Goal: Information Seeking & Learning: Learn about a topic

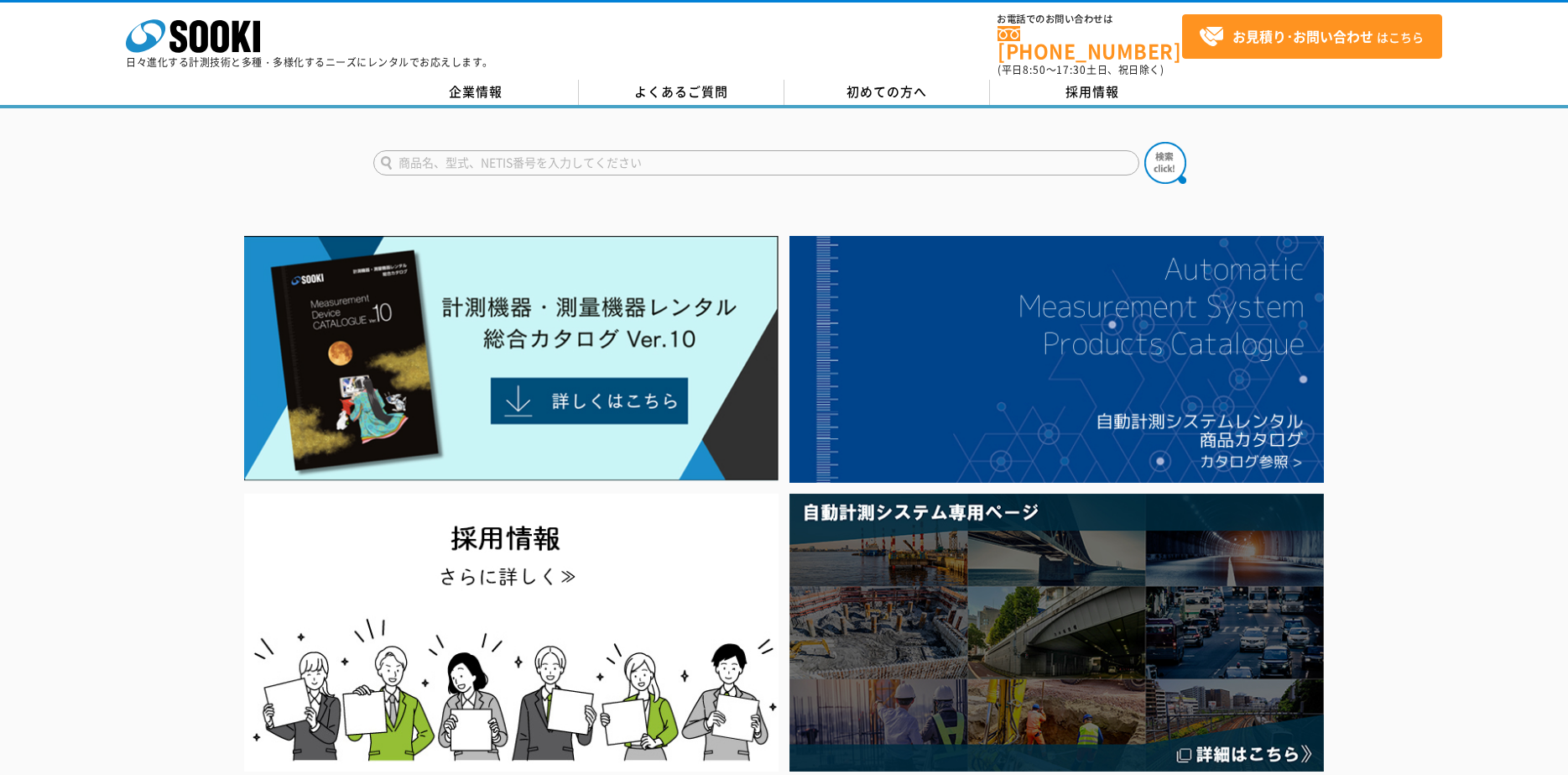
click at [446, 153] on input "text" at bounding box center [756, 163] width 766 height 25
type input "ガス検知"
click at [1168, 161] on img at bounding box center [1165, 162] width 42 height 42
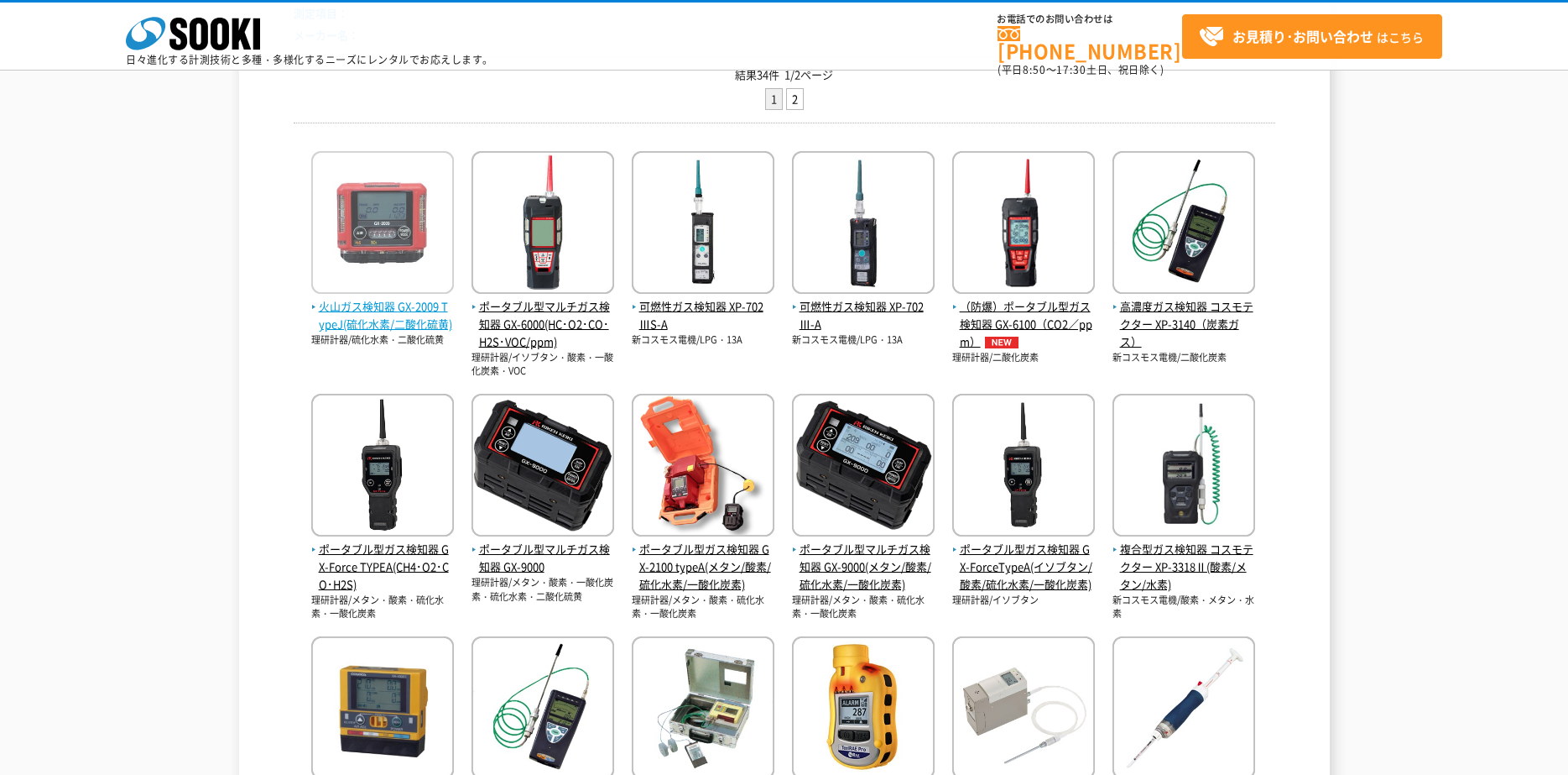
scroll to position [252, 0]
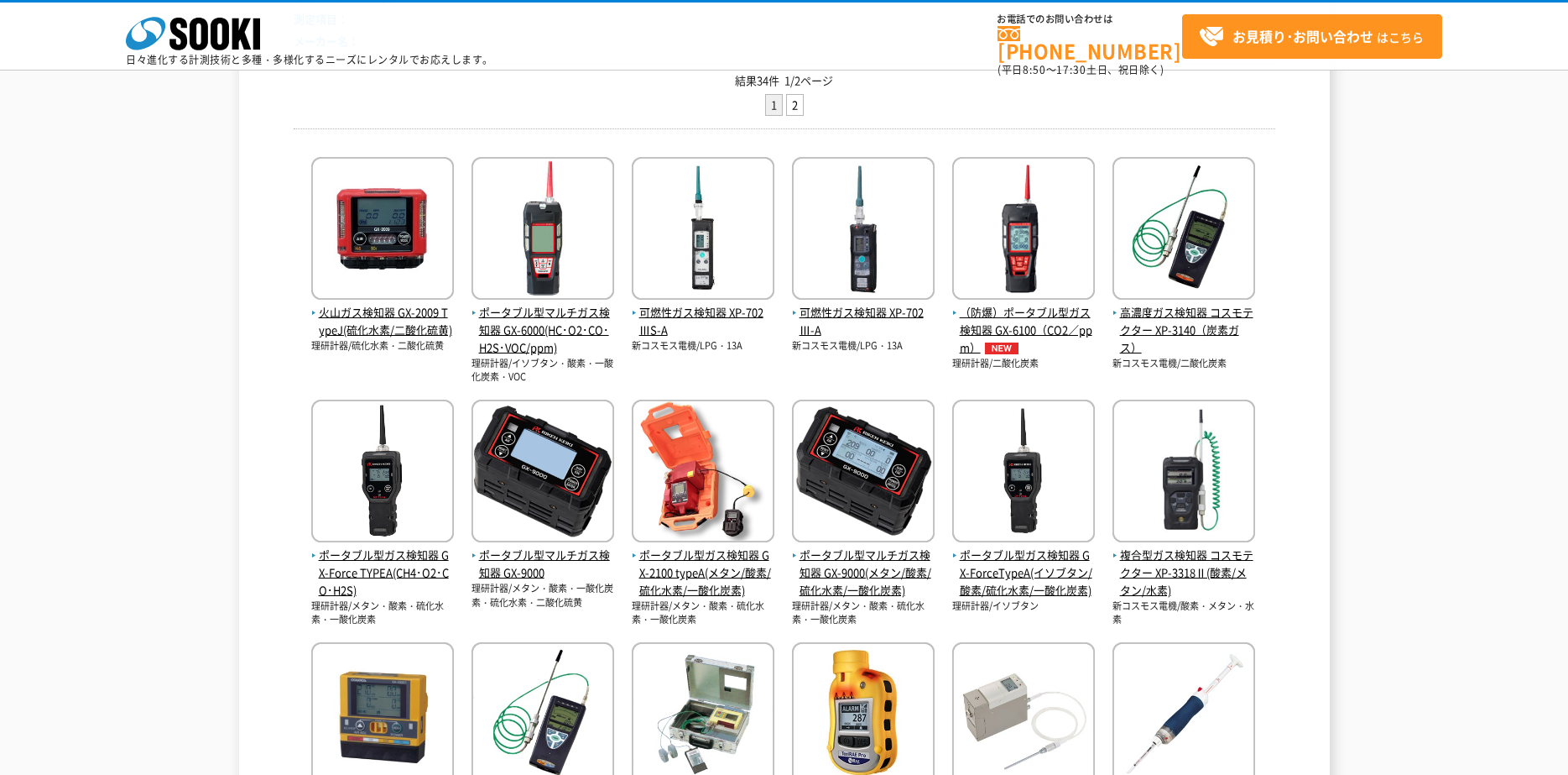
click at [392, 339] on p "理研計器/硫化水素・二酸化硫黄" at bounding box center [383, 347] width 142 height 14
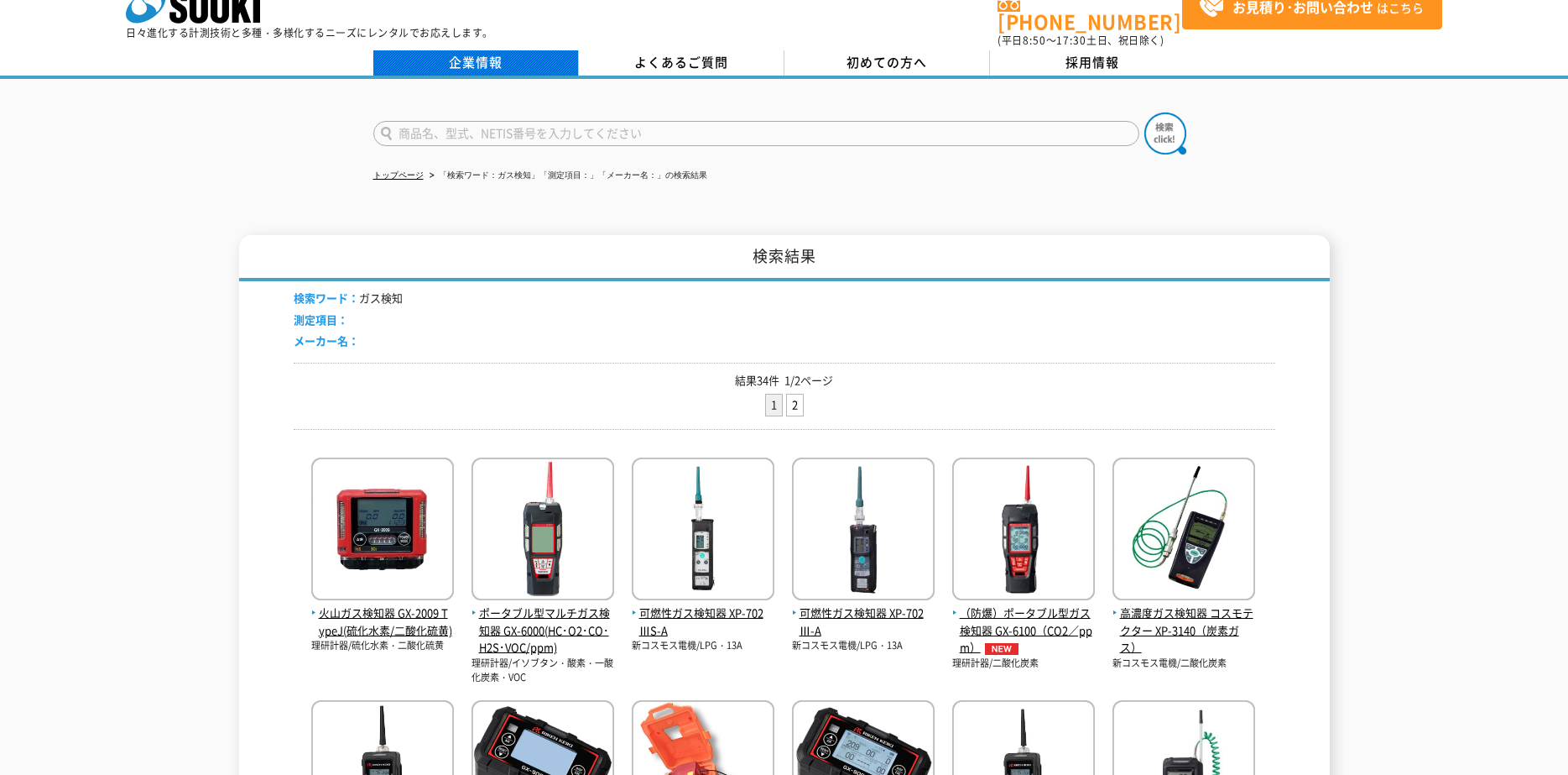
scroll to position [0, 0]
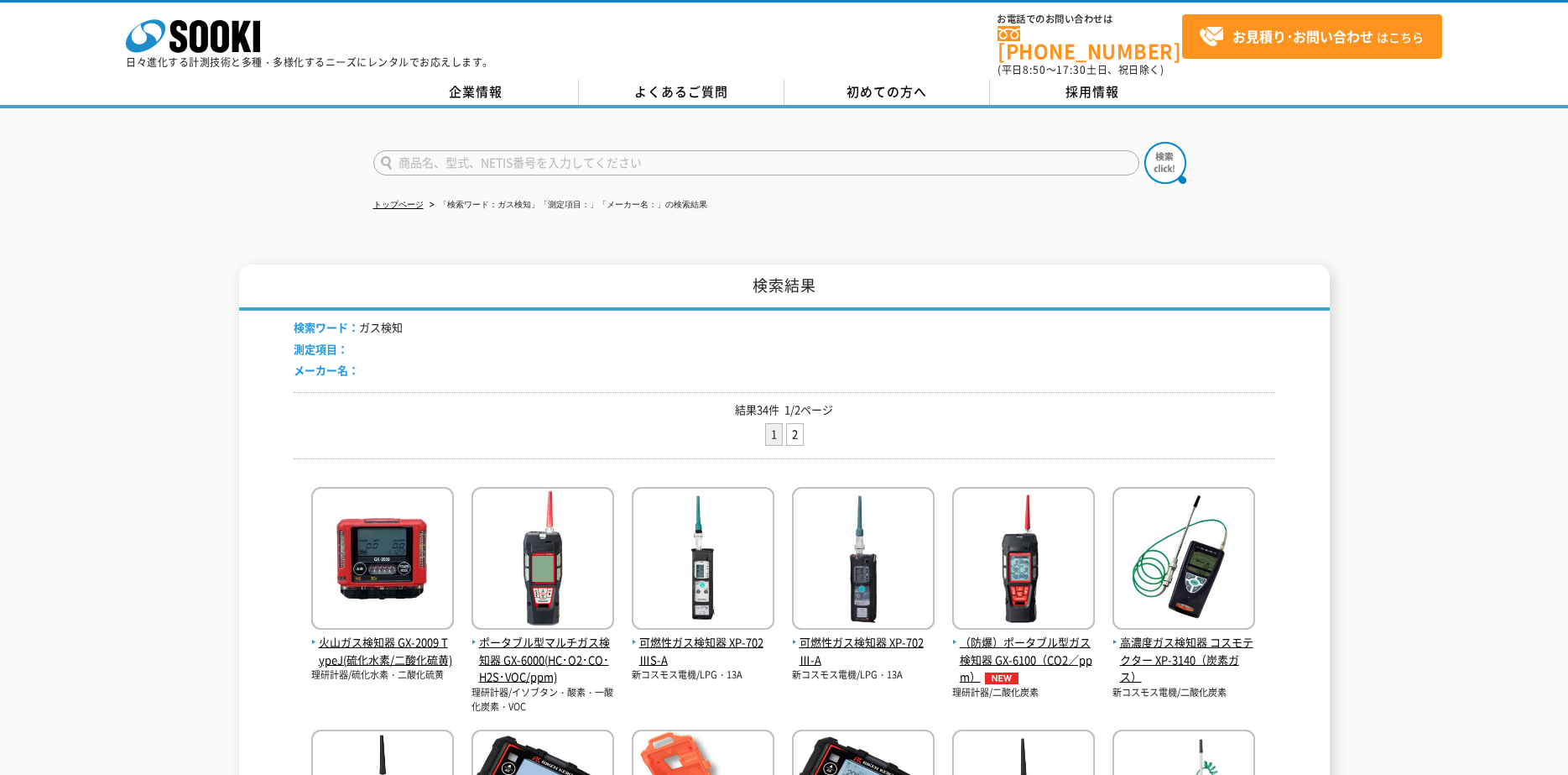
click at [519, 161] on input "text" at bounding box center [756, 163] width 766 height 25
type input "燃焼ガス"
click at [1144, 142] on button at bounding box center [1165, 162] width 42 height 42
drag, startPoint x: 476, startPoint y: 155, endPoint x: 387, endPoint y: 141, distance: 90.1
click at [387, 151] on input "燃焼ガス" at bounding box center [756, 163] width 766 height 25
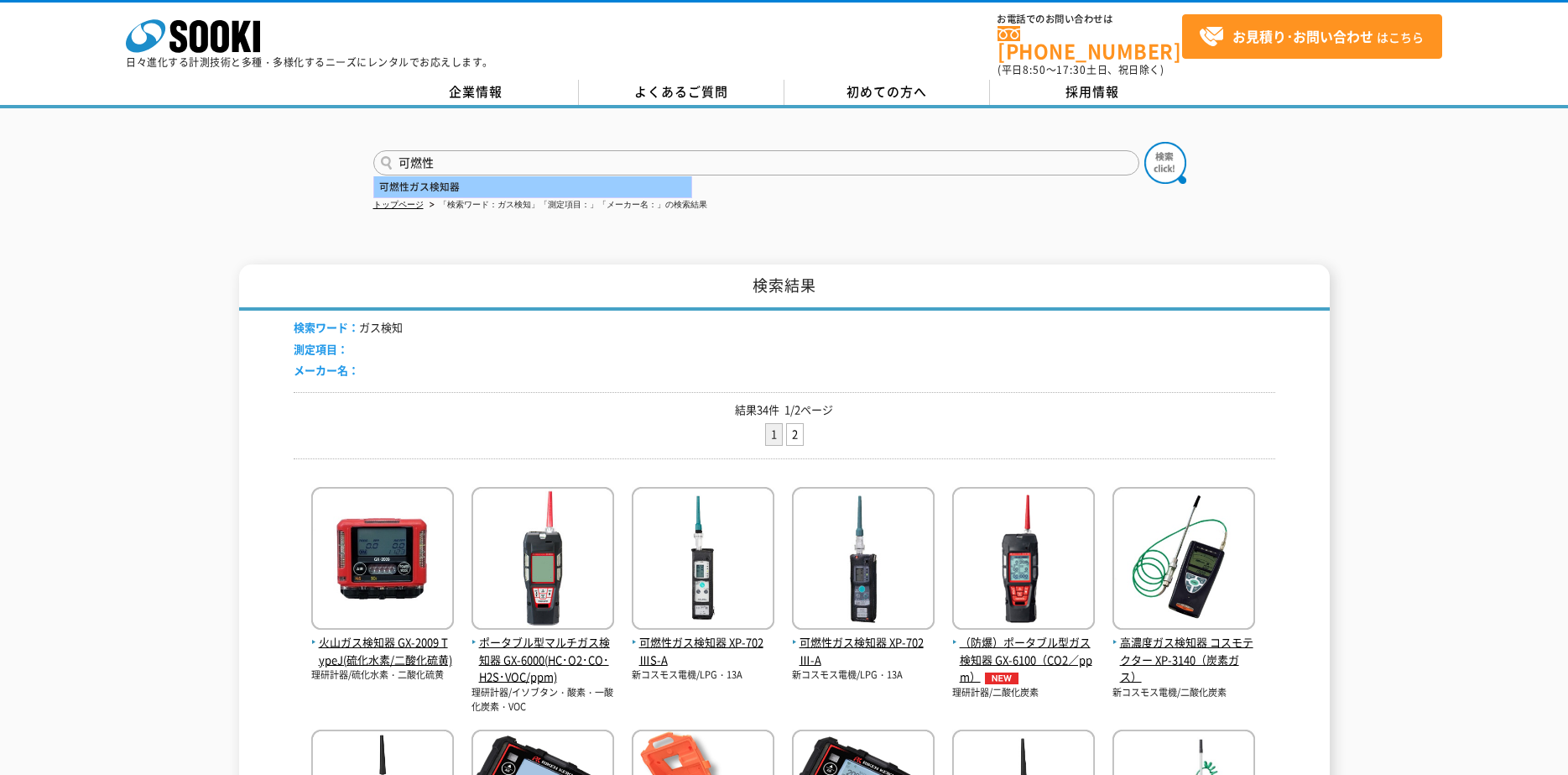
click at [379, 176] on div "可燃性ガス検知器" at bounding box center [532, 187] width 317 height 21
type input "可燃性ガス検知器"
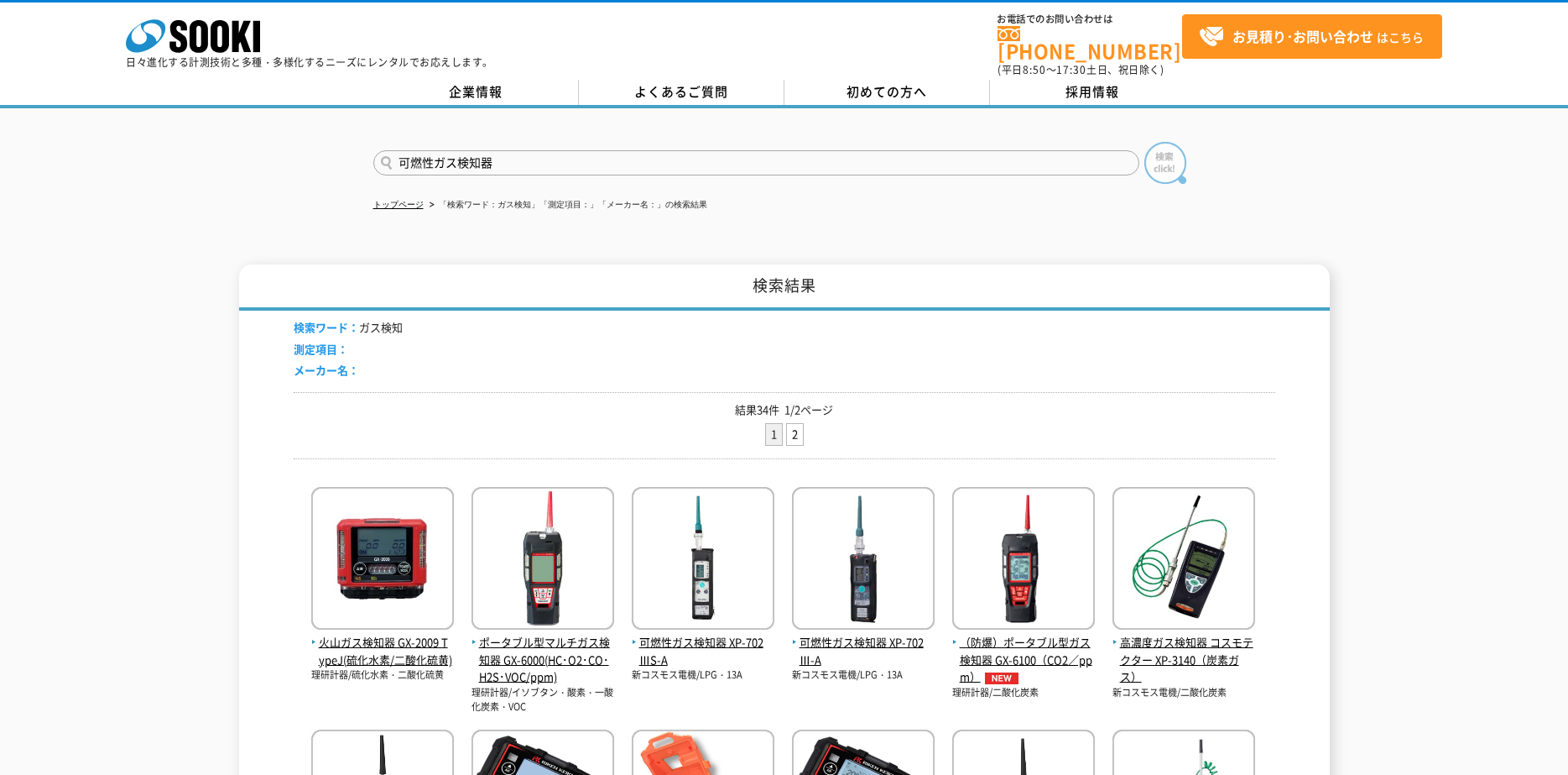
click at [1172, 152] on img at bounding box center [1165, 162] width 42 height 42
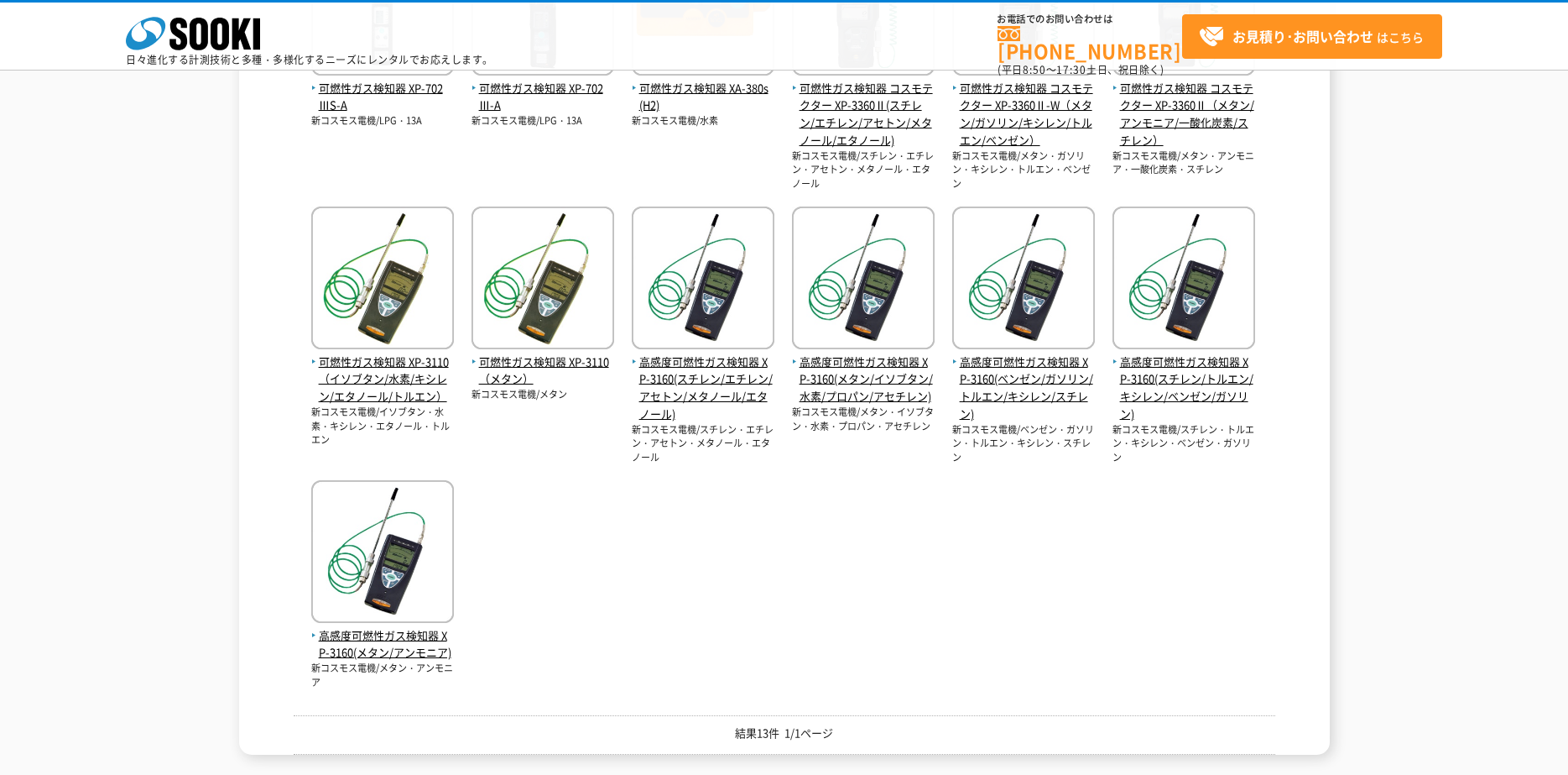
scroll to position [420, 0]
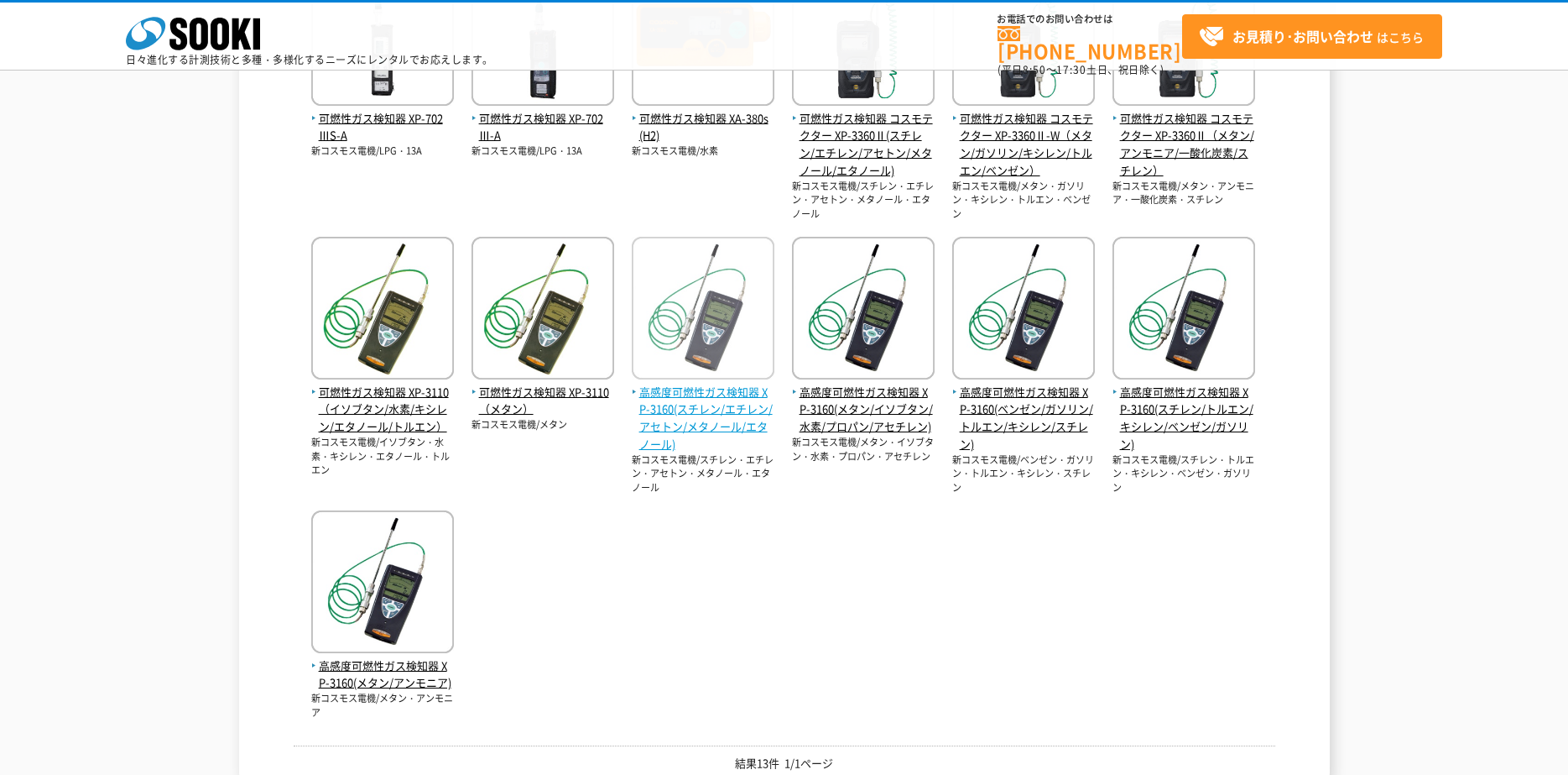
click at [673, 322] on img at bounding box center [703, 310] width 142 height 147
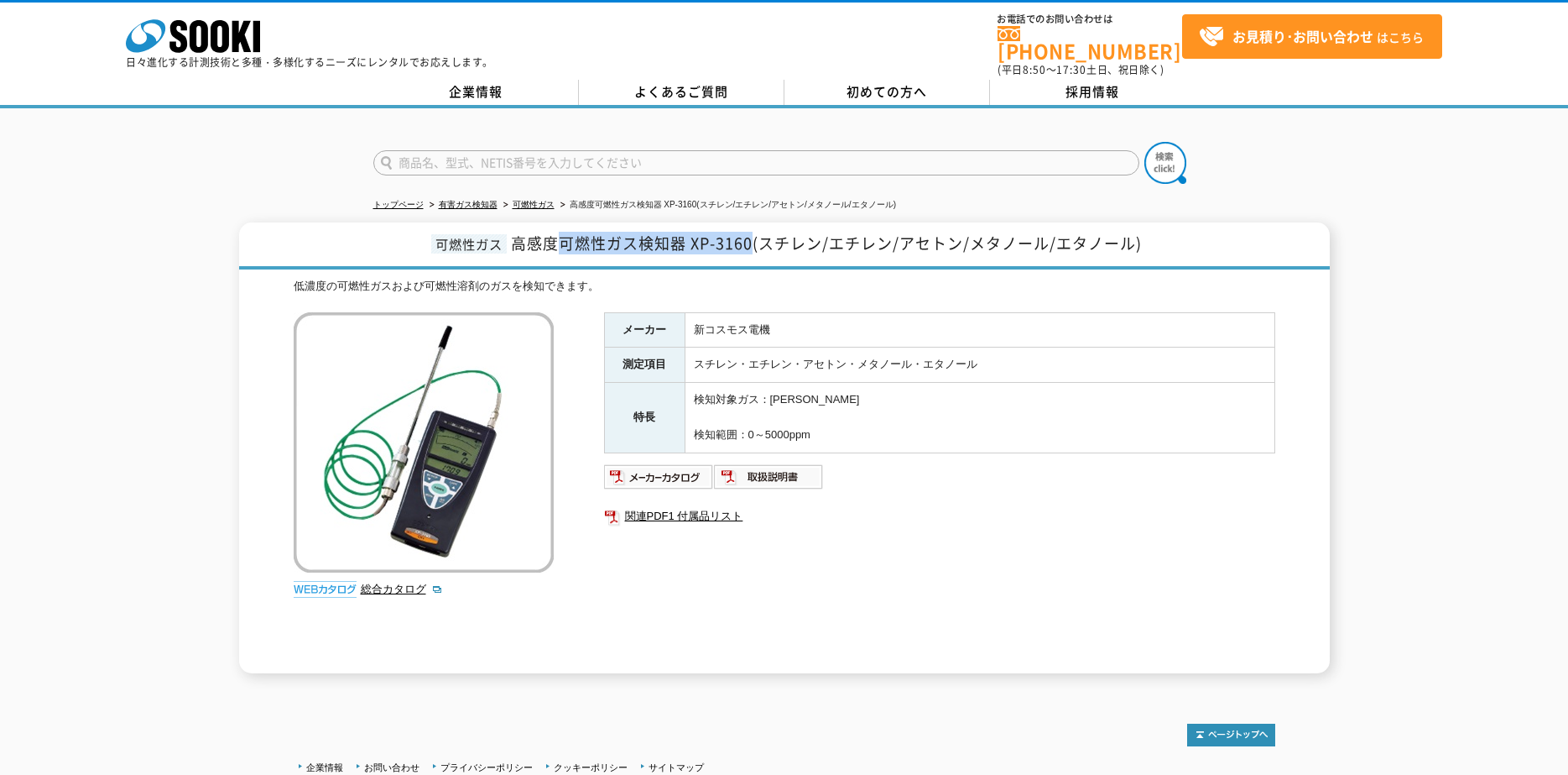
drag, startPoint x: 559, startPoint y: 232, endPoint x: 750, endPoint y: 244, distance: 191.4
click at [750, 244] on h1 "可燃性ガス 高感度可燃性ガス検知器 XP-3160(スチレン/エチレン/アセトン/メタノール/エタノール)" at bounding box center [784, 246] width 1091 height 47
copy span "可燃性ガス検知器 XP-3160"
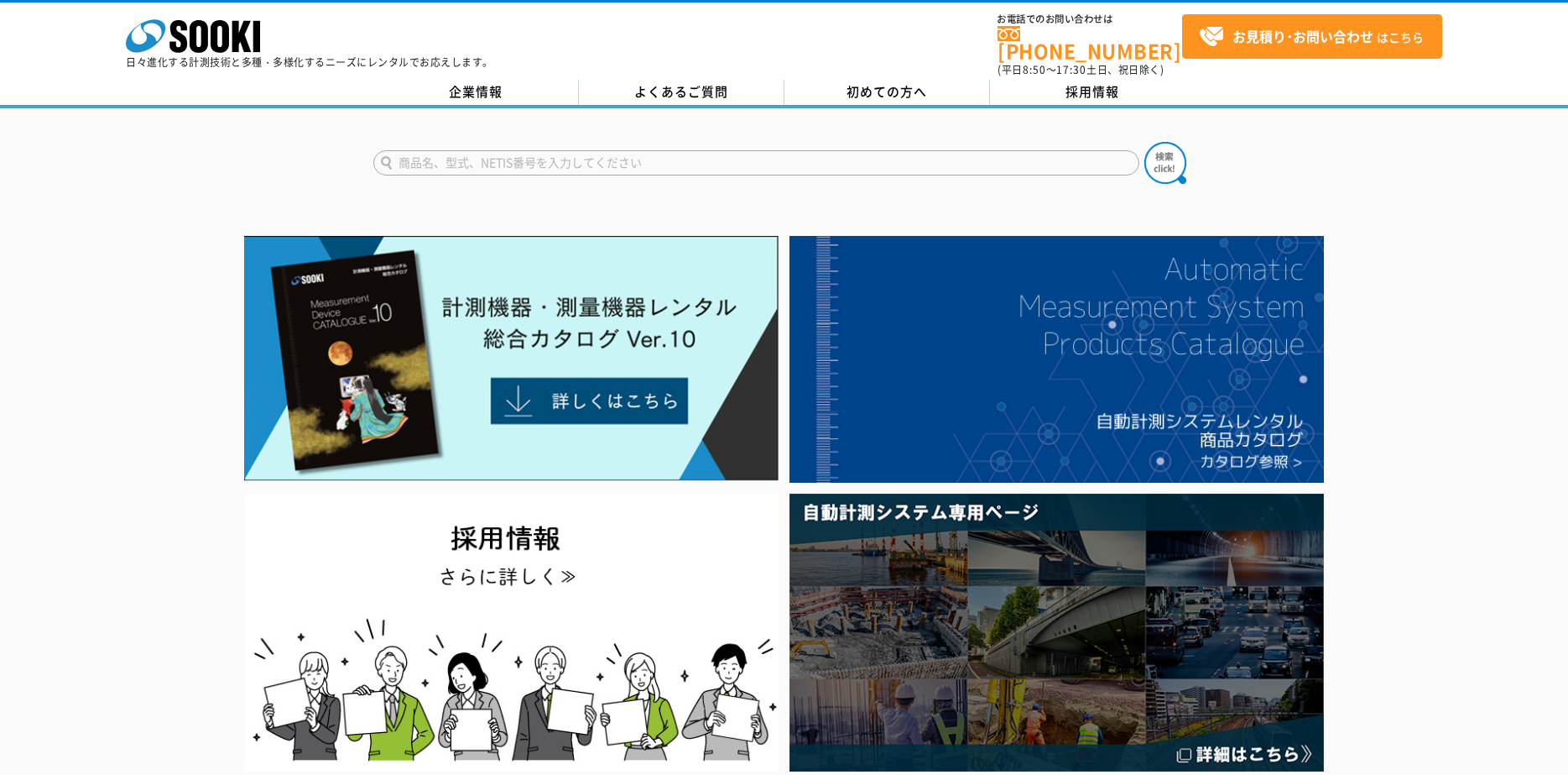
click at [486, 151] on input "text" at bounding box center [756, 163] width 766 height 25
type input "カメラ"
click at [1144, 142] on button at bounding box center [1165, 162] width 42 height 42
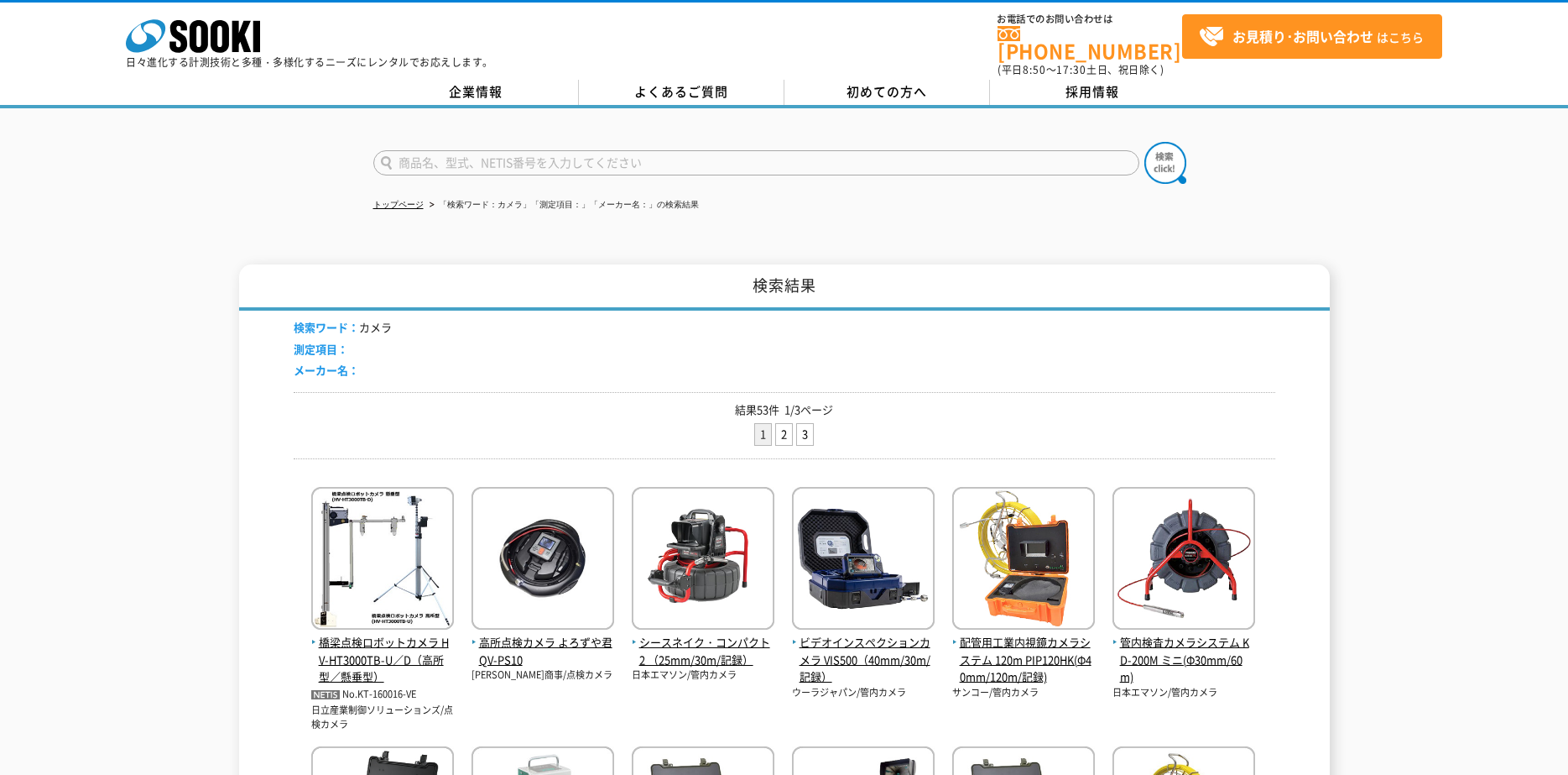
click at [428, 151] on input "text" at bounding box center [756, 163] width 766 height 25
type input "ソーラー充電式"
click at [1144, 142] on button at bounding box center [1165, 162] width 42 height 42
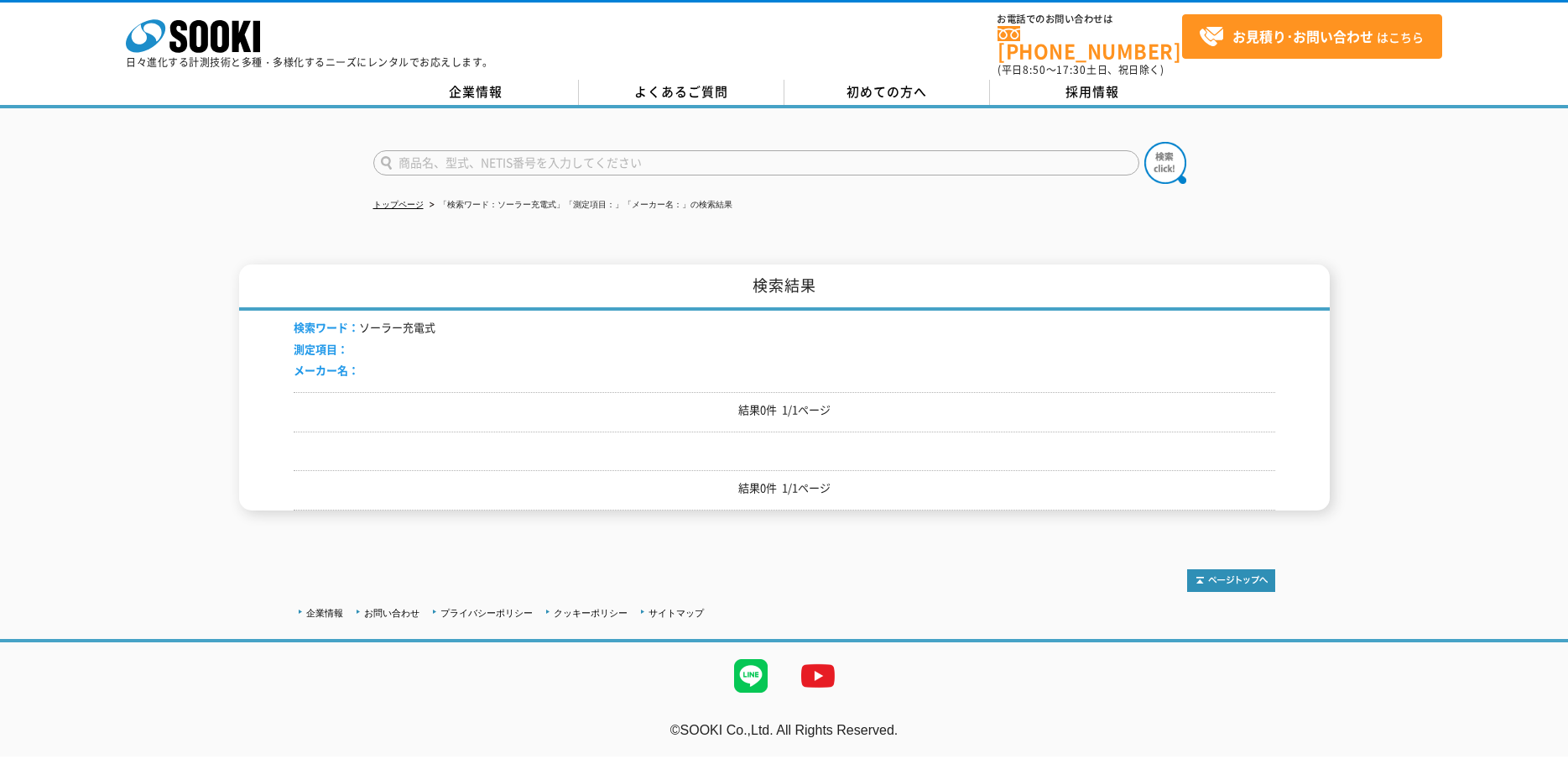
click at [505, 151] on input "text" at bounding box center [756, 163] width 766 height 25
type input "ソーラー"
click at [1144, 142] on button at bounding box center [1165, 162] width 42 height 42
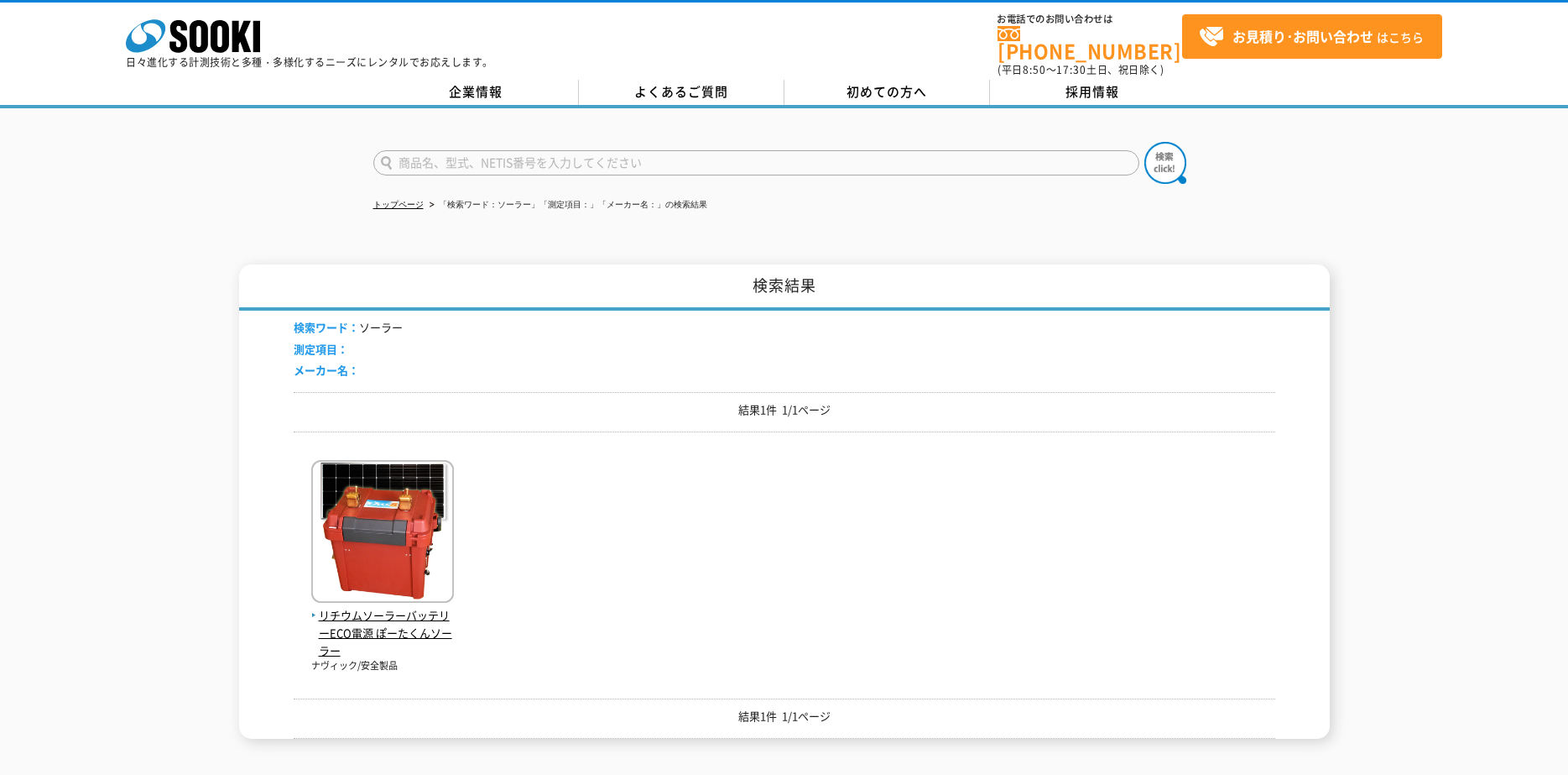
click at [525, 151] on input "text" at bounding box center [756, 163] width 766 height 25
type input "カメラ"
click at [1144, 142] on button at bounding box center [1165, 162] width 42 height 42
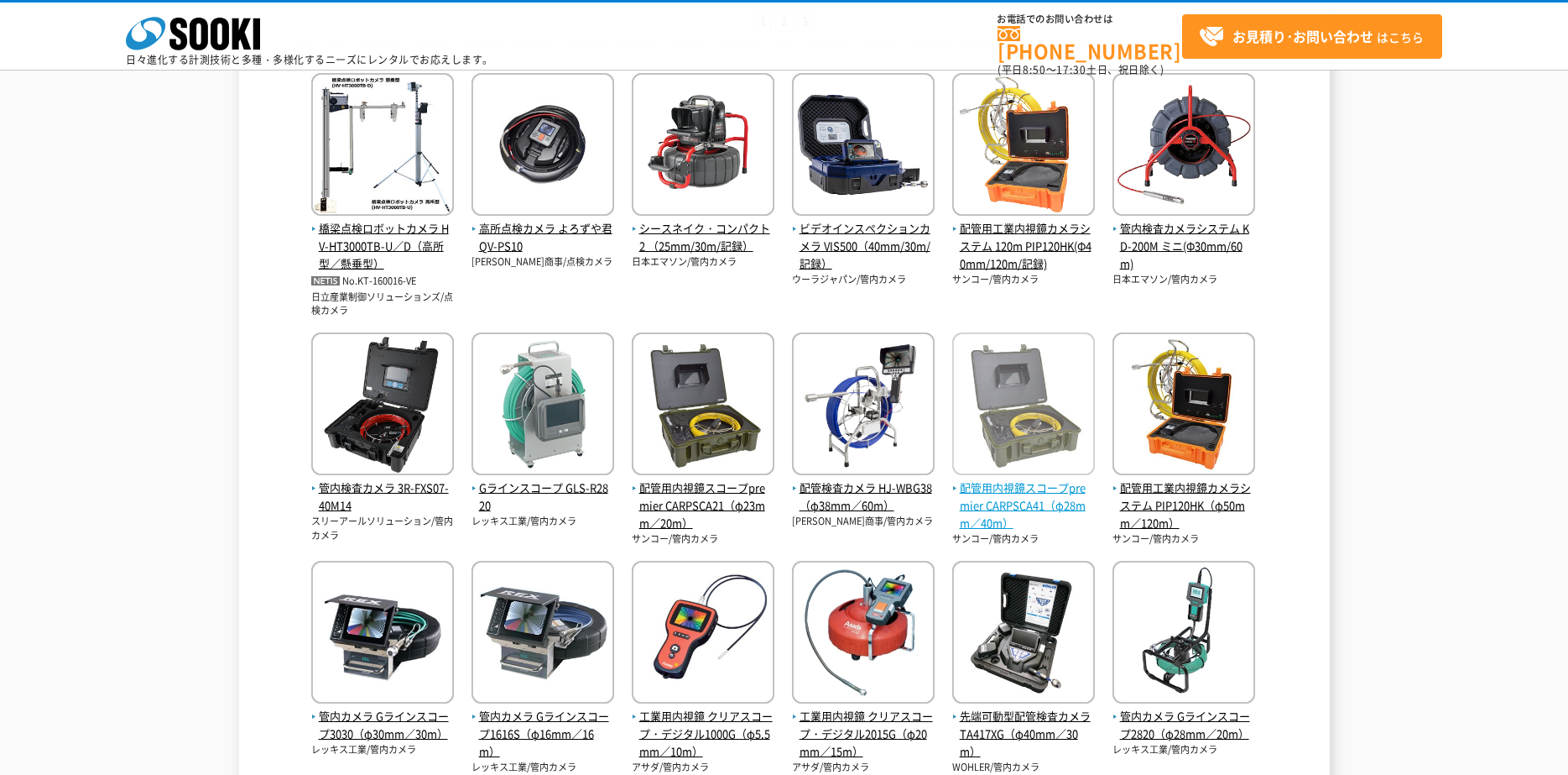
scroll to position [672, 0]
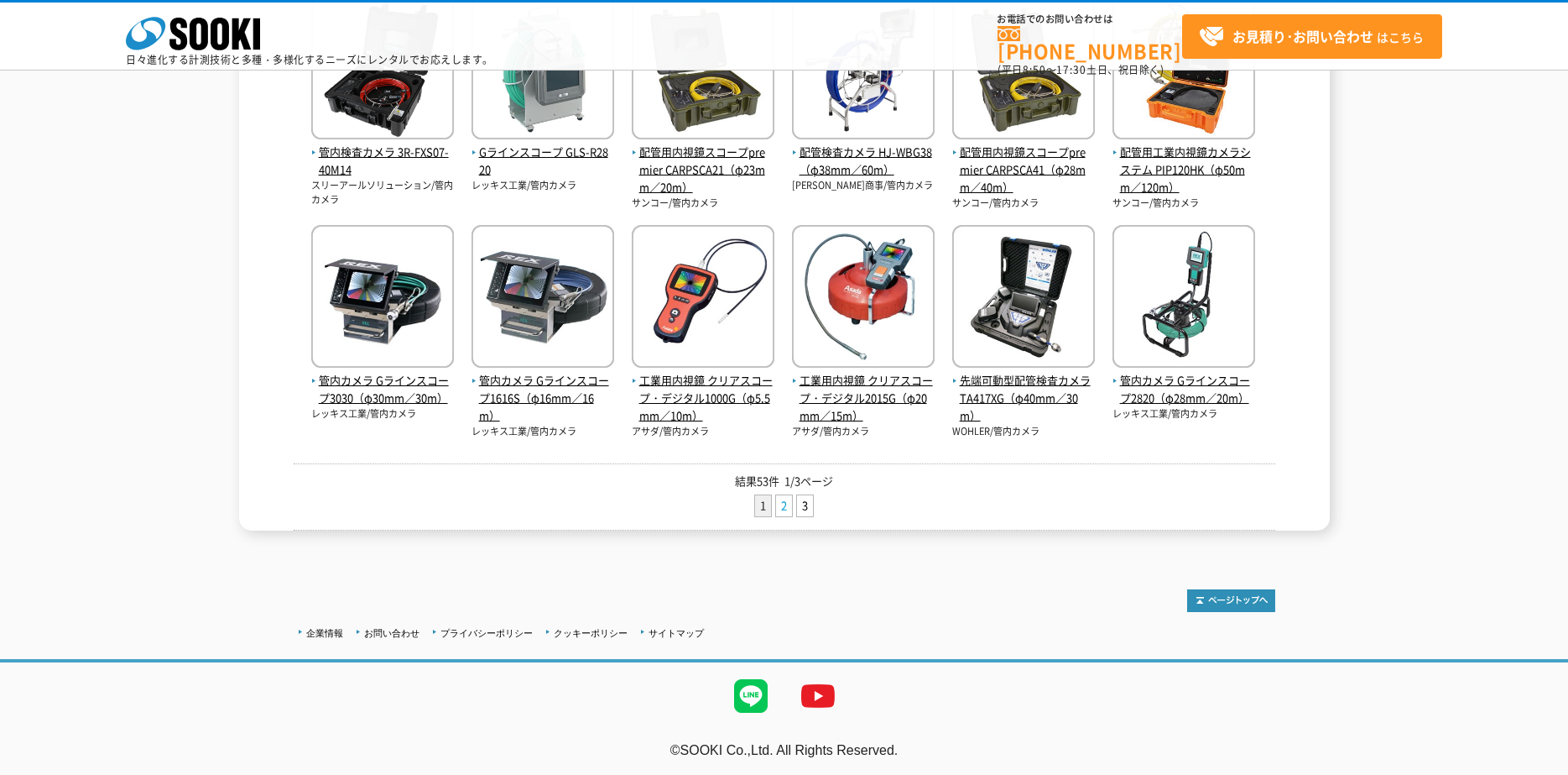
click at [779, 505] on link "2" at bounding box center [784, 506] width 16 height 21
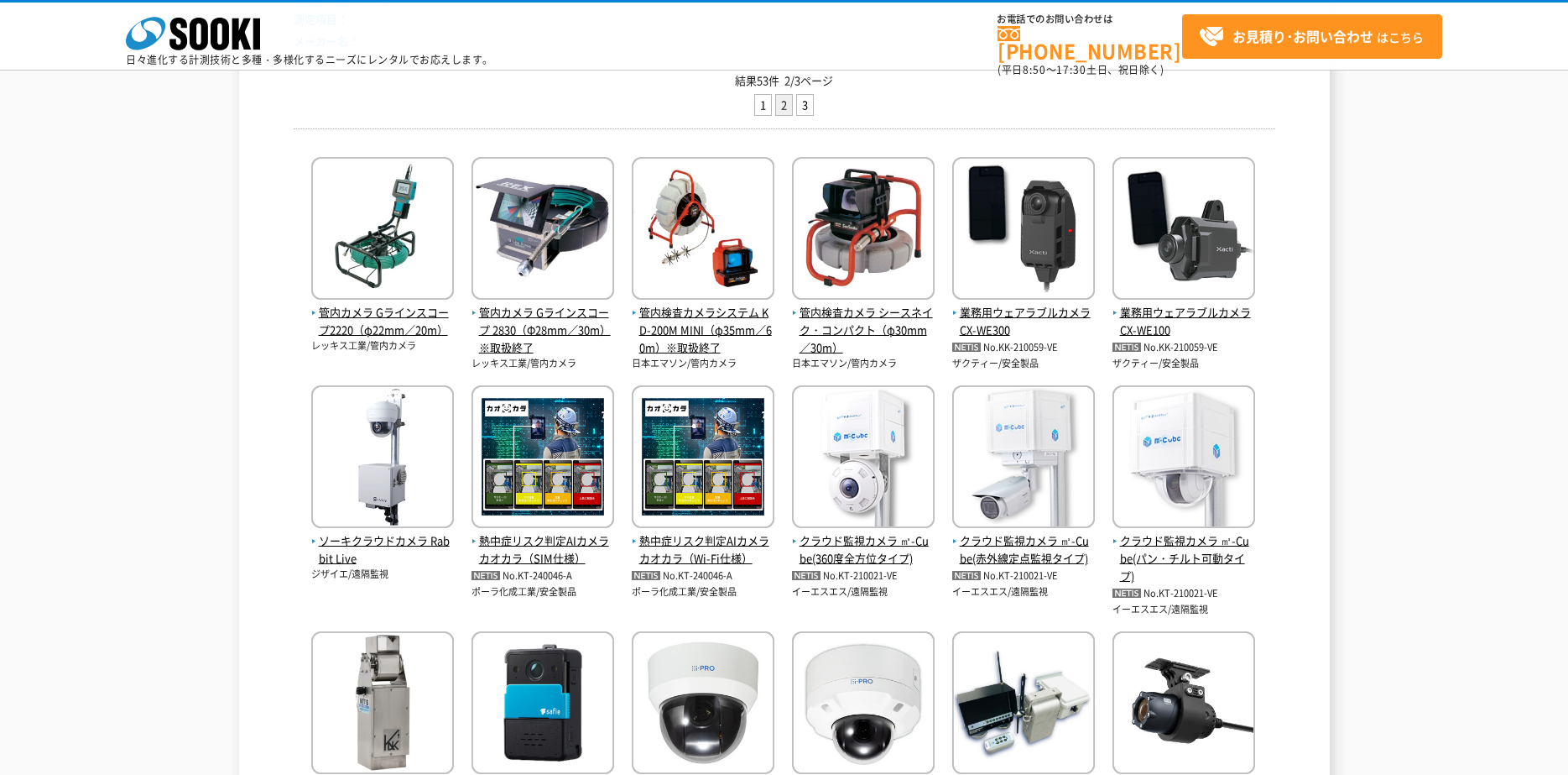
scroll to position [588, 0]
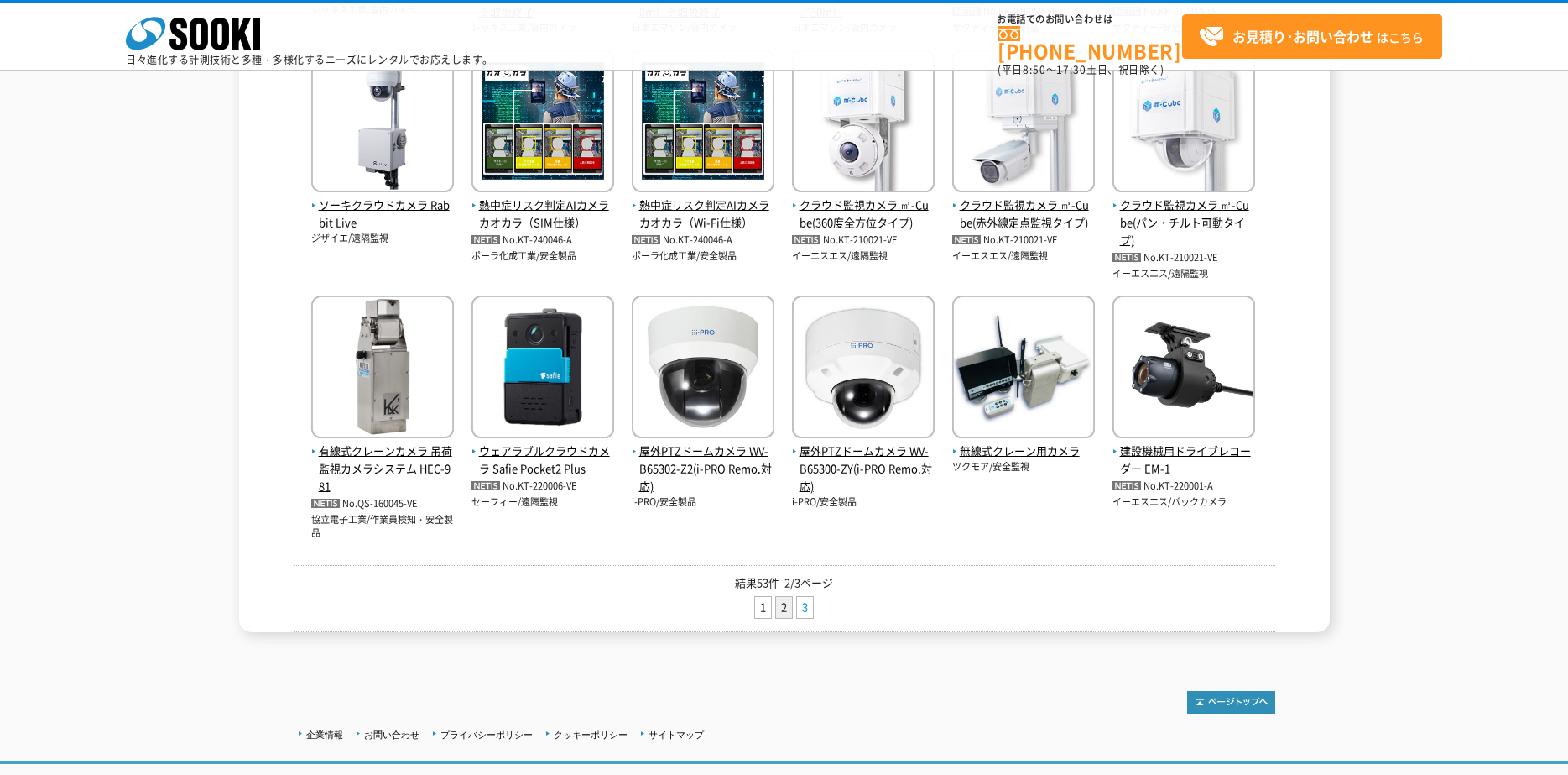
click at [806, 608] on link "3" at bounding box center [805, 608] width 16 height 21
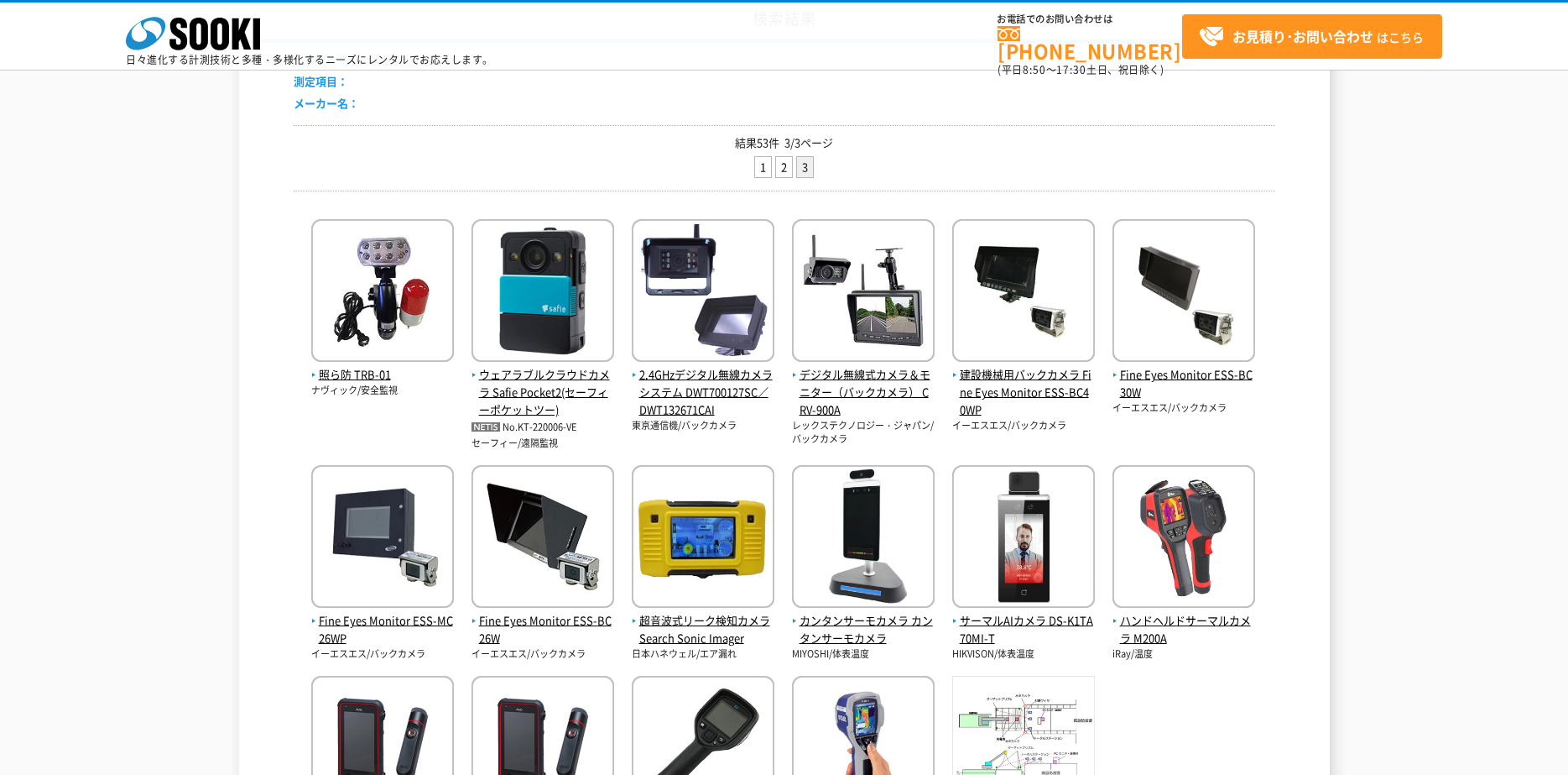
scroll to position [167, 0]
